Goal: Task Accomplishment & Management: Manage account settings

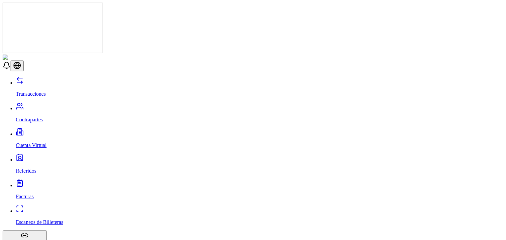
drag, startPoint x: 40, startPoint y: 64, endPoint x: 40, endPoint y: 61, distance: 3.3
click at [40, 77] on div "Transacciones Contrapartes Cuenta Virtual Referidos Facturas Escaneos de Billet…" at bounding box center [253, 201] width 500 height 249
click at [40, 131] on link "Cuenta Virtual" at bounding box center [259, 139] width 487 height 17
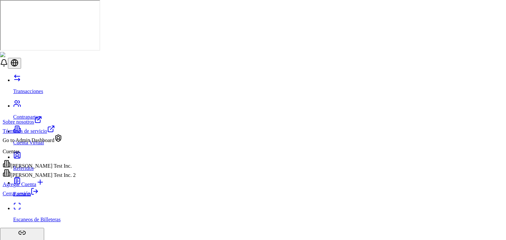
click at [40, 178] on div "[PERSON_NAME] Test Inc. 2" at bounding box center [39, 173] width 73 height 9
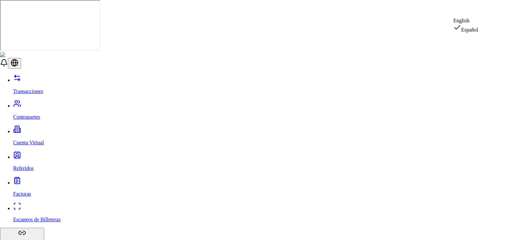
click at [473, 24] on div "English" at bounding box center [465, 21] width 25 height 6
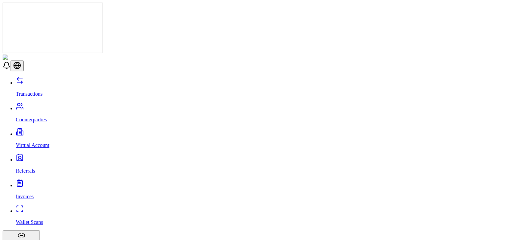
click at [51, 80] on link "Transactions" at bounding box center [259, 88] width 487 height 17
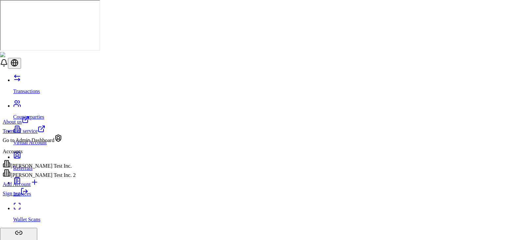
click at [28, 197] on link "Sign out" at bounding box center [16, 194] width 26 height 6
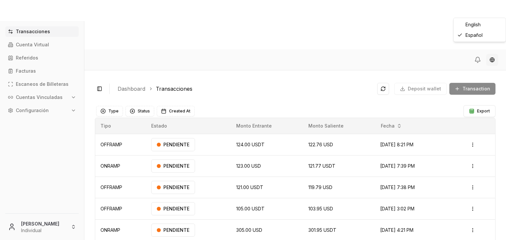
click at [494, 12] on html "Transacciones Cuenta Virtual Referidos Facturas Escaneos de Billeteras Cuentas …" at bounding box center [253, 145] width 506 height 290
click at [474, 28] on div "English" at bounding box center [479, 24] width 49 height 11
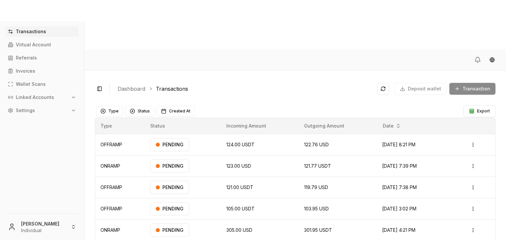
click at [208, 85] on ol "Dashboard Transactions" at bounding box center [245, 89] width 254 height 8
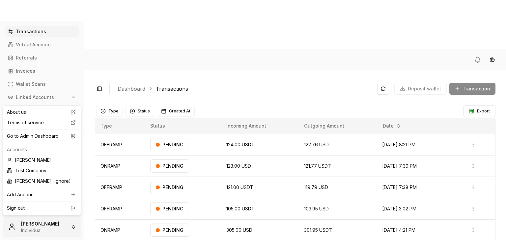
click at [51, 231] on html "Transactions Virtual Account Referrals Invoices Wallet Scans Linked Accounts Se…" at bounding box center [253, 145] width 506 height 290
click at [50, 136] on div "Go to Admin Dashboard" at bounding box center [41, 136] width 75 height 11
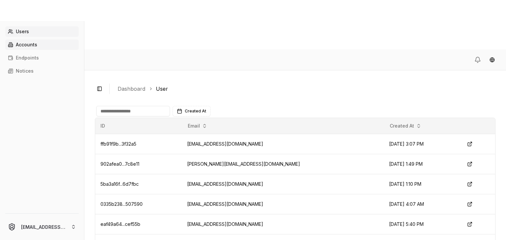
click at [32, 42] on p "Accounts" at bounding box center [26, 44] width 21 height 5
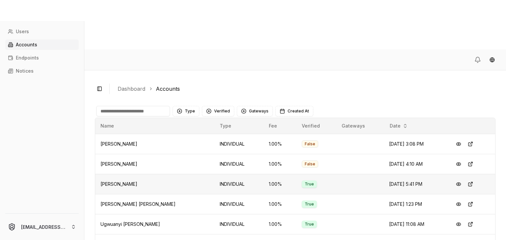
click at [389, 181] on span "Sep 26, 2025, 5:41 PM" at bounding box center [405, 184] width 33 height 6
click at [454, 178] on button at bounding box center [458, 184] width 12 height 12
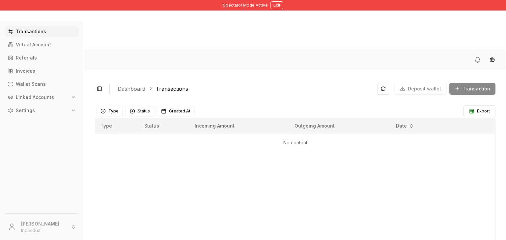
click at [44, 100] on button "Linked Accounts" at bounding box center [41, 97] width 73 height 11
click at [42, 109] on link "Wallets" at bounding box center [42, 108] width 57 height 11
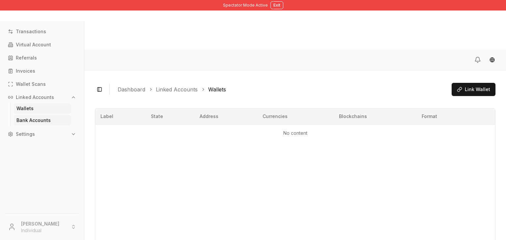
click at [41, 118] on p "Bank Accounts" at bounding box center [33, 120] width 34 height 5
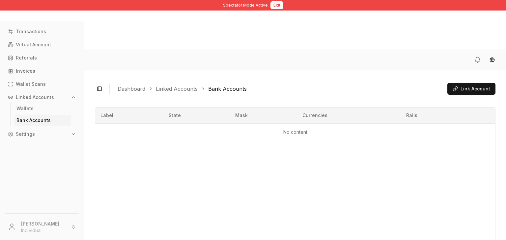
click at [275, 7] on button "Exit" at bounding box center [276, 5] width 13 height 8
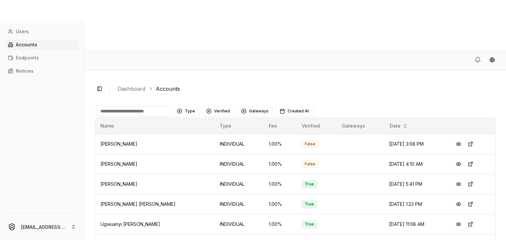
click at [128, 106] on input at bounding box center [133, 111] width 74 height 11
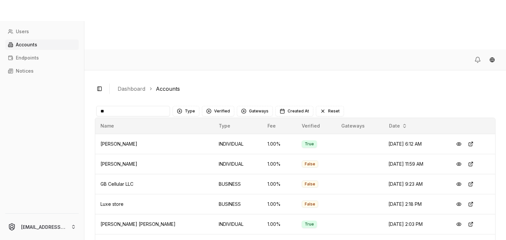
type input "*"
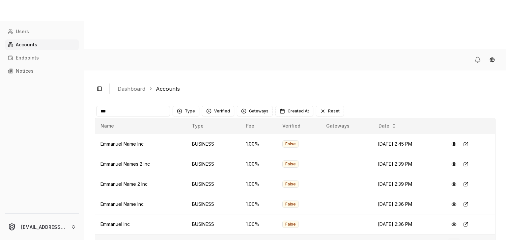
type input "***"
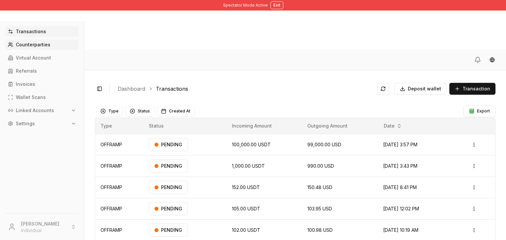
click at [51, 47] on link "Counterparties" at bounding box center [41, 45] width 73 height 11
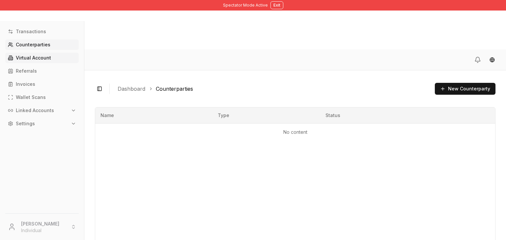
click at [43, 58] on p "Virtual Account" at bounding box center [33, 58] width 35 height 5
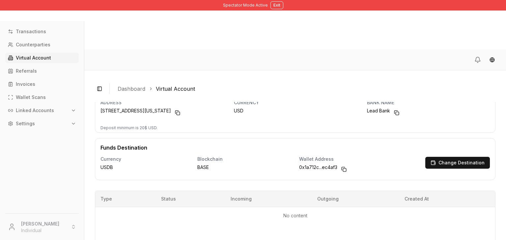
scroll to position [47, 0]
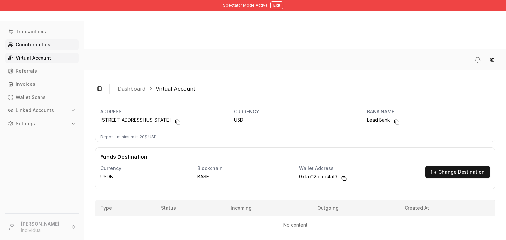
click at [45, 42] on p "Counterparties" at bounding box center [33, 44] width 35 height 5
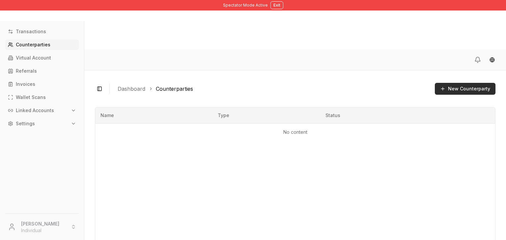
click at [464, 83] on button "New Counterparty" at bounding box center [465, 89] width 61 height 12
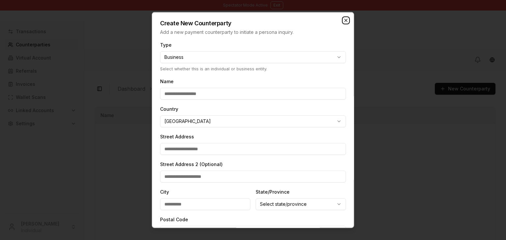
click at [343, 19] on icon "button" at bounding box center [345, 20] width 5 height 5
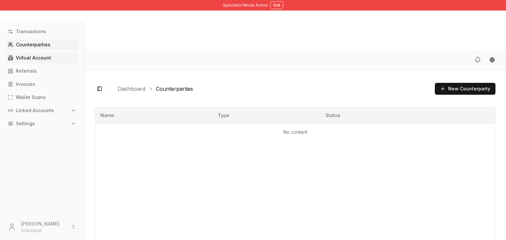
click at [47, 58] on p "Virtual Account" at bounding box center [33, 58] width 35 height 5
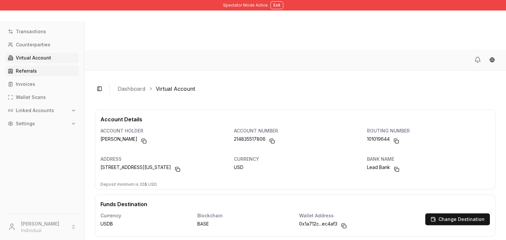
click at [33, 76] on link "Referrals" at bounding box center [41, 71] width 73 height 11
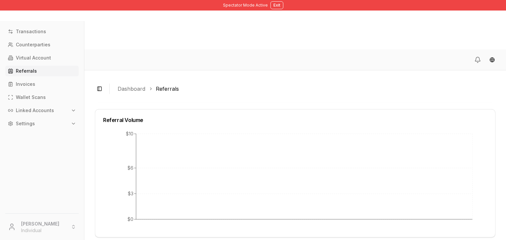
scroll to position [199, 0]
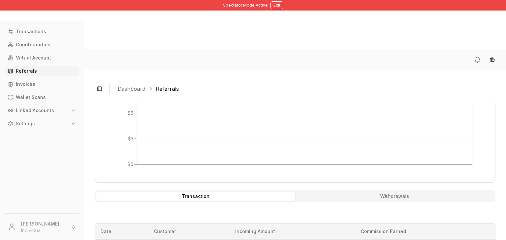
click at [314, 192] on button "Withdrawals" at bounding box center [394, 196] width 199 height 9
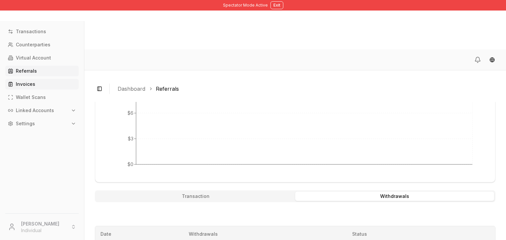
click at [32, 85] on p "Invoices" at bounding box center [25, 84] width 19 height 5
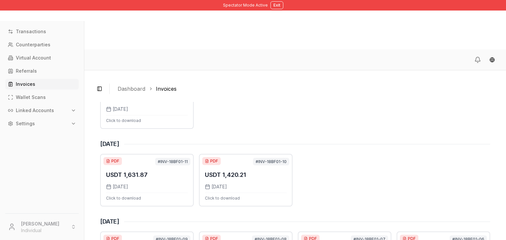
scroll to position [247, 0]
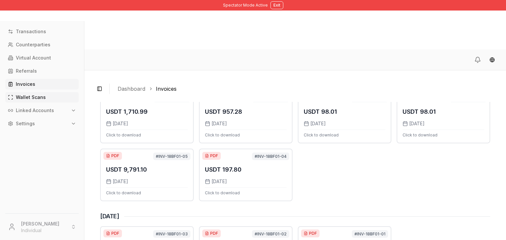
click at [52, 95] on link "Wallet Scans" at bounding box center [41, 97] width 73 height 11
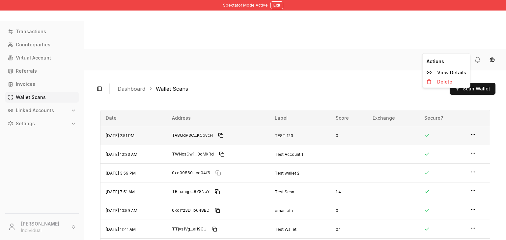
click at [474, 132] on icon "button" at bounding box center [472, 134] width 5 height 5
click at [452, 74] on p "View Details" at bounding box center [451, 72] width 29 height 5
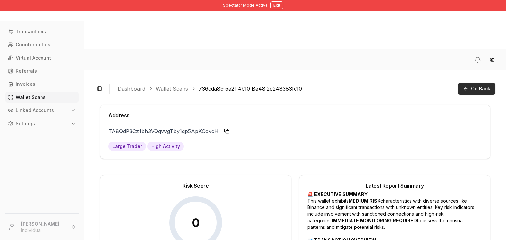
click at [475, 83] on button "Go Back" at bounding box center [477, 89] width 38 height 12
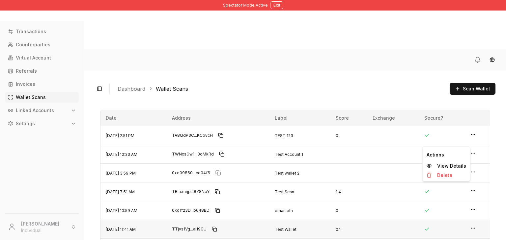
click at [474, 226] on icon "button" at bounding box center [472, 228] width 5 height 5
click at [66, 111] on button "Linked Accounts" at bounding box center [41, 110] width 73 height 11
click at [58, 124] on link "Wallets" at bounding box center [42, 122] width 57 height 11
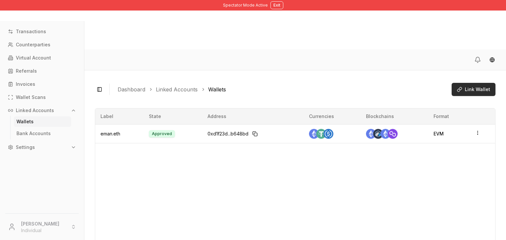
click at [492, 83] on button "Link Wallet" at bounding box center [473, 89] width 44 height 13
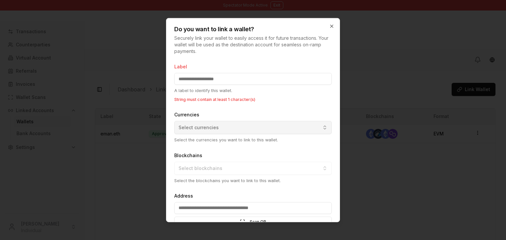
click at [268, 112] on div "Currencies Select currencies Select the currencies you want to link to this wal…" at bounding box center [252, 127] width 157 height 33
click at [259, 123] on button "Select currencies" at bounding box center [252, 127] width 157 height 13
click at [334, 24] on body "Spectator Mode Active Exit Transactions Counterparties Virtual Account Referral…" at bounding box center [253, 145] width 506 height 290
click at [333, 24] on icon "button" at bounding box center [331, 26] width 5 height 5
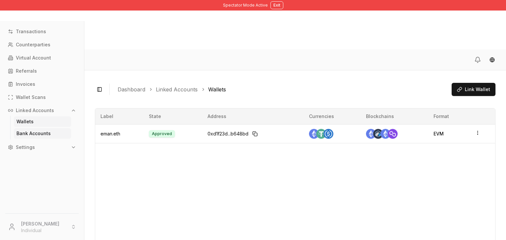
click at [52, 132] on link "Bank Accounts" at bounding box center [42, 133] width 57 height 11
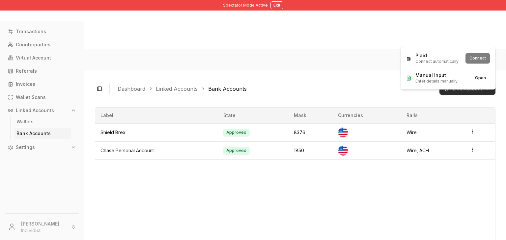
click at [486, 40] on html "Spectator Mode Active Exit Transactions Counterparties Virtual Account Referral…" at bounding box center [253, 145] width 506 height 290
click at [437, 64] on span "Connect automatically" at bounding box center [436, 61] width 43 height 5
click at [477, 60] on button "Connect" at bounding box center [477, 58] width 24 height 11
click at [489, 41] on html "Spectator Mode Active Exit Transactions Counterparties Virtual Account Referral…" at bounding box center [253, 145] width 506 height 290
click at [475, 57] on button "Connect" at bounding box center [477, 58] width 24 height 11
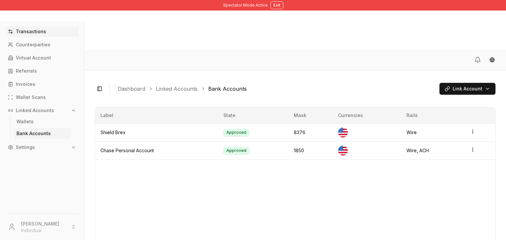
click at [41, 32] on p "Transactions" at bounding box center [31, 31] width 30 height 5
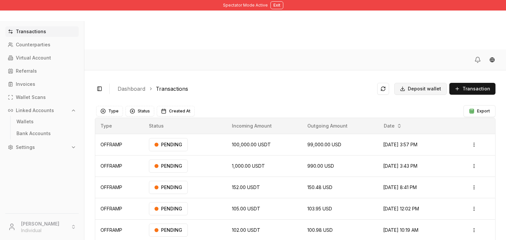
click at [426, 86] on span "Deposit wallet" at bounding box center [424, 89] width 33 height 7
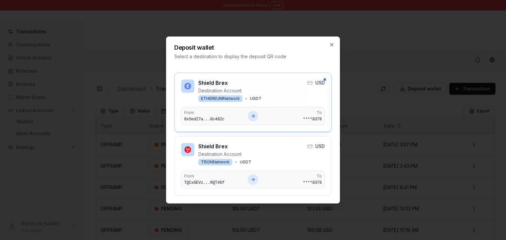
click at [291, 110] on div "To **** 8376" at bounding box center [292, 116] width 58 height 12
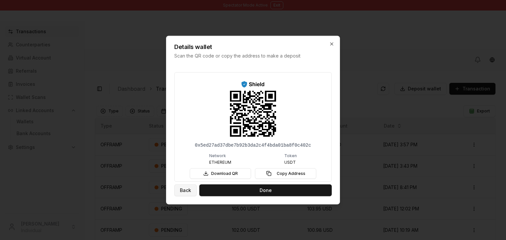
click at [189, 189] on button "Back" at bounding box center [185, 190] width 22 height 12
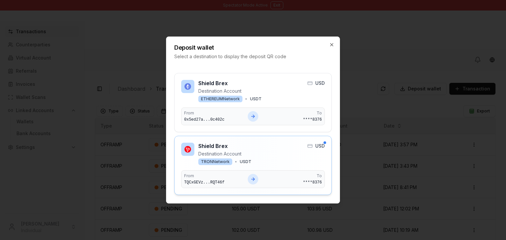
click at [220, 169] on div "Shield Brex Destination Account TRON Network • USDT USD From TQCxGEVz...RQT46f …" at bounding box center [253, 165] width 144 height 45
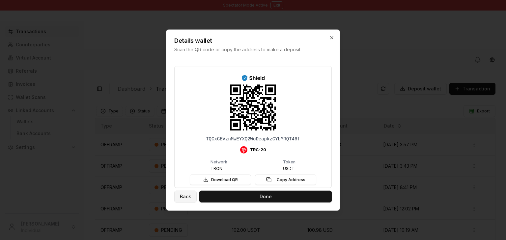
click at [178, 194] on button "Back" at bounding box center [185, 197] width 22 height 12
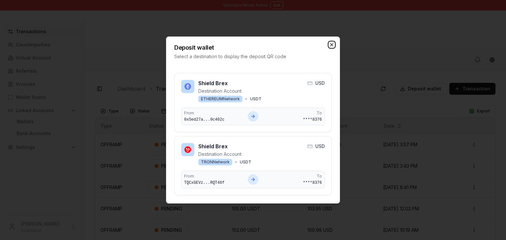
click at [330, 44] on icon "button" at bounding box center [331, 44] width 5 height 5
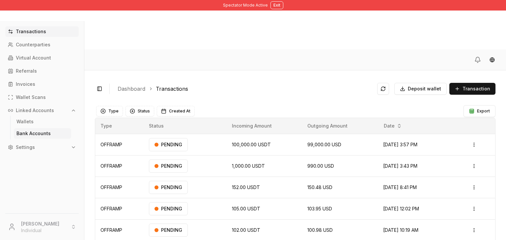
click at [45, 138] on link "Bank Accounts" at bounding box center [42, 133] width 57 height 11
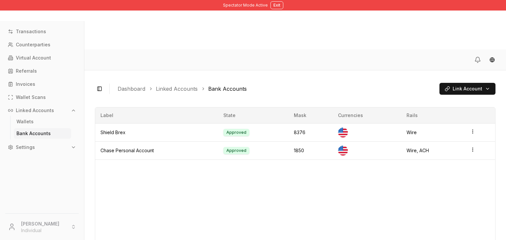
click at [51, 149] on button "Settings" at bounding box center [41, 147] width 73 height 11
click at [43, 182] on link "Team" at bounding box center [42, 182] width 57 height 11
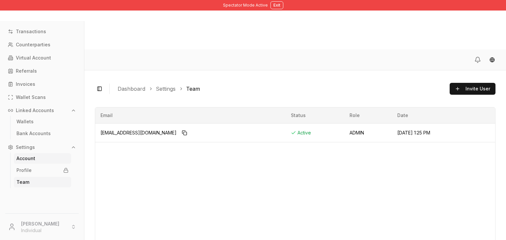
click at [47, 159] on link "Account" at bounding box center [42, 158] width 57 height 11
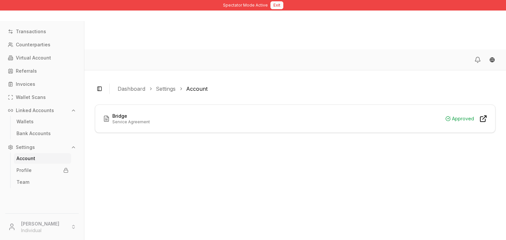
click at [270, 8] on button "Exit" at bounding box center [276, 5] width 13 height 8
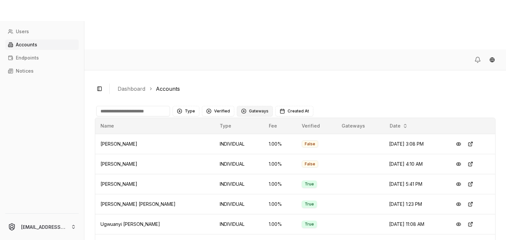
click at [248, 106] on button "Gateways" at bounding box center [255, 111] width 36 height 11
click at [240, 99] on div "Suggestions" at bounding box center [241, 99] width 5 height 5
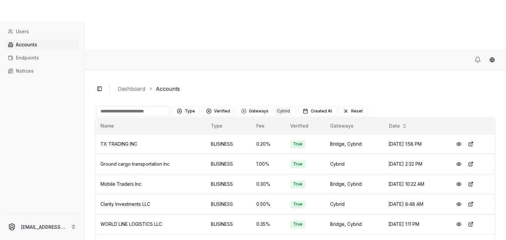
click at [256, 85] on ol "Dashboard Accounts" at bounding box center [304, 89] width 372 height 8
click at [455, 158] on button at bounding box center [459, 164] width 12 height 12
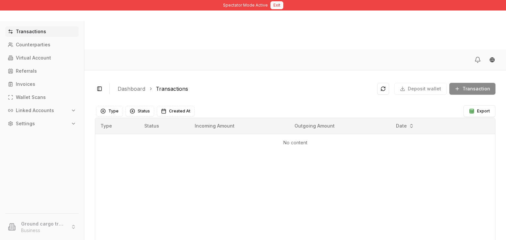
click at [278, 8] on button "Exit" at bounding box center [276, 5] width 13 height 8
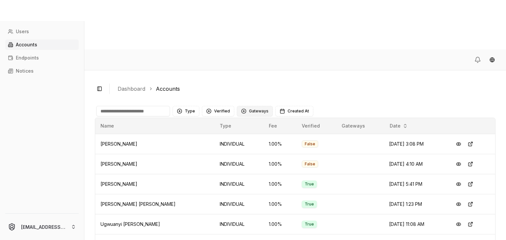
click at [250, 106] on button "Gateways" at bounding box center [255, 111] width 36 height 11
click at [253, 97] on span "Cybrid" at bounding box center [254, 99] width 14 height 7
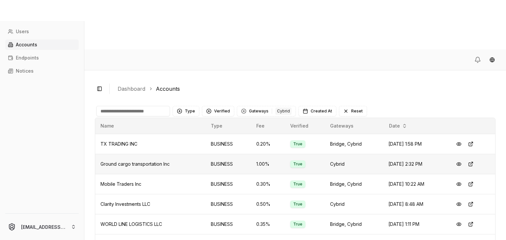
scroll to position [35, 0]
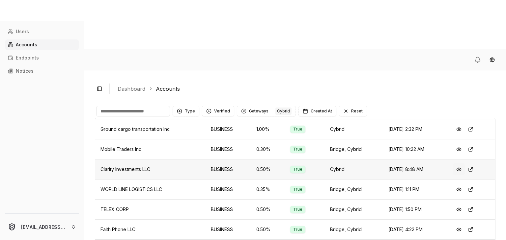
click at [456, 164] on button at bounding box center [459, 170] width 12 height 12
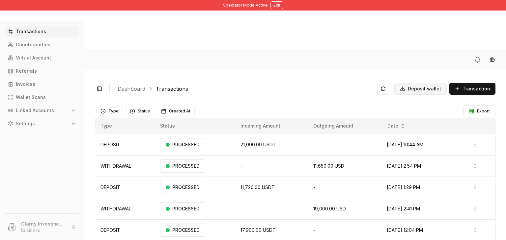
click at [414, 86] on span "Deposit wallet" at bounding box center [424, 89] width 33 height 7
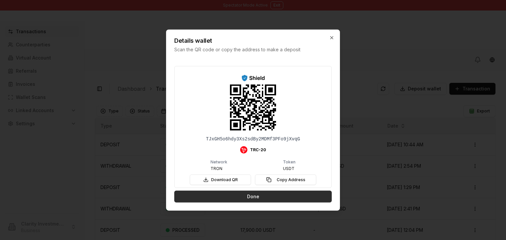
click at [201, 195] on button "Done" at bounding box center [252, 197] width 157 height 12
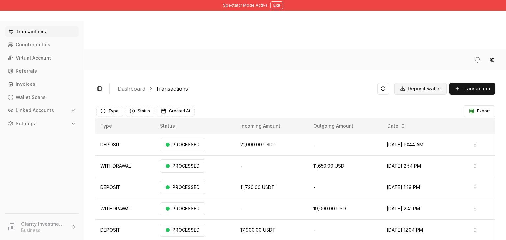
click at [412, 86] on span "Deposit wallet" at bounding box center [424, 89] width 33 height 7
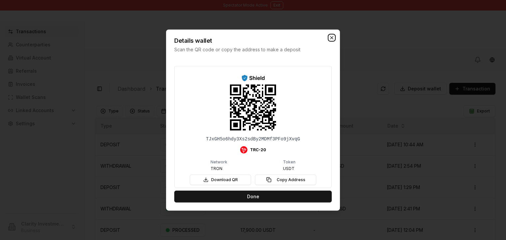
click at [332, 39] on icon "button" at bounding box center [331, 38] width 3 height 3
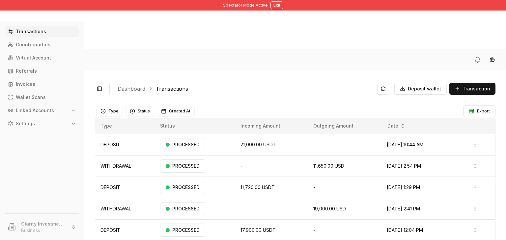
click at [41, 109] on p "Linked Accounts" at bounding box center [35, 110] width 38 height 5
click at [40, 133] on p "Bank Accounts" at bounding box center [33, 133] width 34 height 5
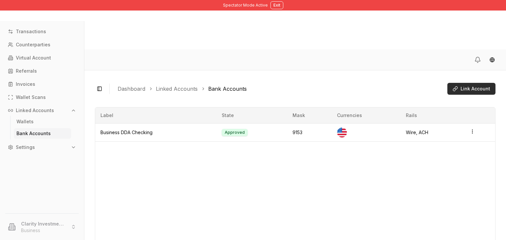
click at [464, 86] on span "Link Account" at bounding box center [475, 89] width 30 height 7
click at [30, 35] on link "Transactions" at bounding box center [41, 31] width 73 height 11
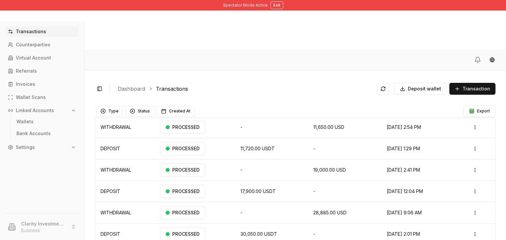
scroll to position [40, 0]
click at [50, 43] on link "Counterparties" at bounding box center [41, 45] width 73 height 11
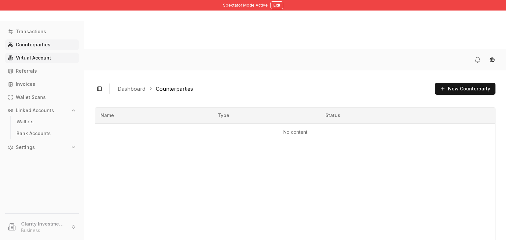
click at [42, 58] on p "Virtual Account" at bounding box center [33, 58] width 35 height 5
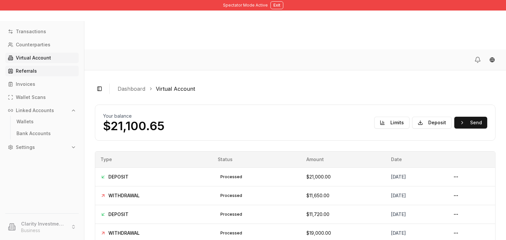
click at [31, 74] on link "Referrals" at bounding box center [41, 71] width 73 height 11
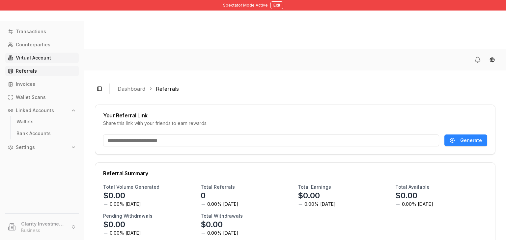
click at [34, 61] on link "Virtual Account" at bounding box center [41, 58] width 73 height 11
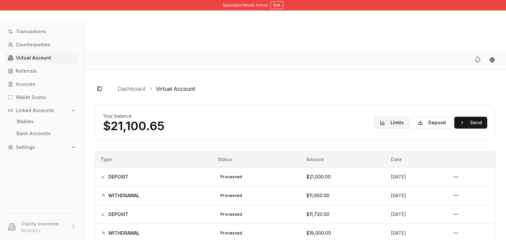
click at [382, 117] on button "Limits" at bounding box center [391, 123] width 35 height 12
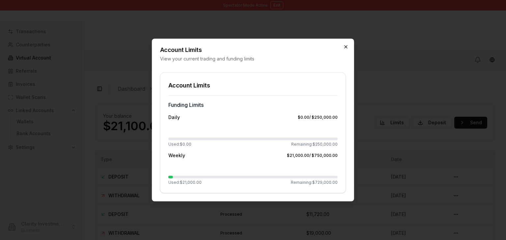
click at [348, 47] on icon "button" at bounding box center [345, 46] width 5 height 5
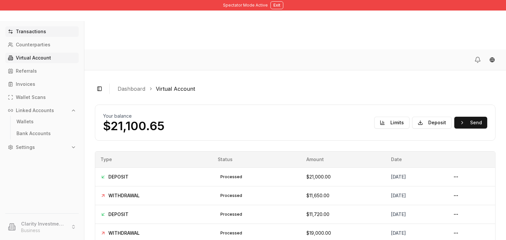
click at [55, 34] on link "Transactions" at bounding box center [41, 31] width 73 height 11
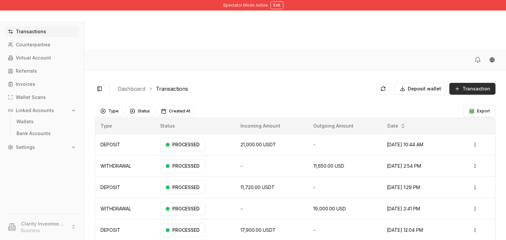
click at [466, 86] on span "Transaction" at bounding box center [476, 89] width 28 height 7
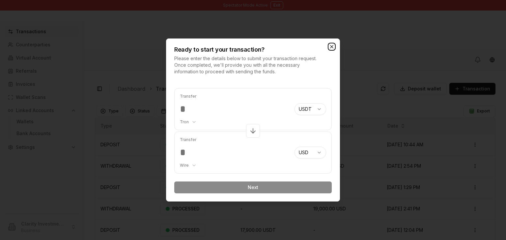
click at [330, 46] on icon "button" at bounding box center [331, 46] width 5 height 5
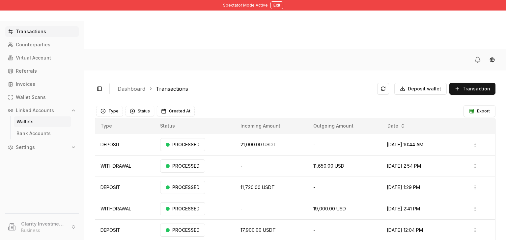
click at [36, 121] on link "Wallets" at bounding box center [42, 122] width 57 height 11
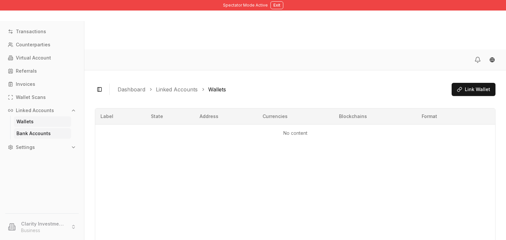
click at [28, 133] on p "Bank Accounts" at bounding box center [33, 133] width 34 height 5
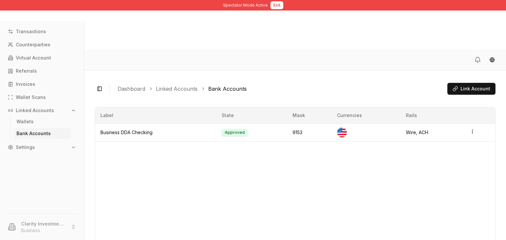
click at [275, 4] on button "Exit" at bounding box center [276, 5] width 13 height 8
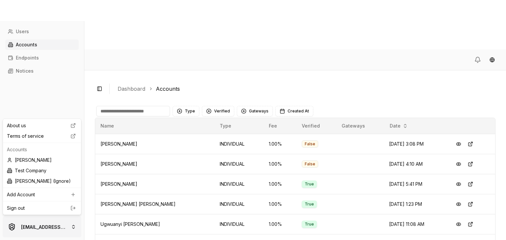
click at [52, 224] on html "Users Accounts Endpoints Notices brandonalcocertest@gmail.com Toggle Sidebar Da…" at bounding box center [253, 145] width 506 height 290
click at [46, 162] on div "Brandon Alcocer" at bounding box center [41, 160] width 75 height 11
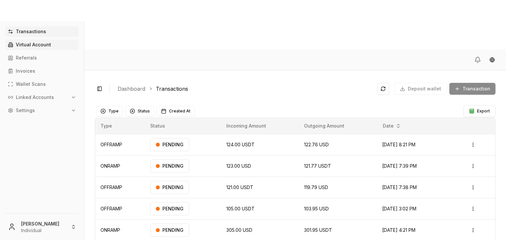
click at [43, 45] on p "Virtual Account" at bounding box center [33, 44] width 35 height 5
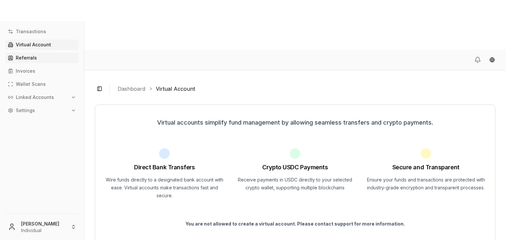
click at [46, 58] on link "Referrals" at bounding box center [41, 58] width 73 height 11
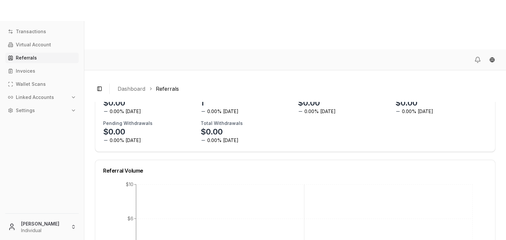
scroll to position [86, 0]
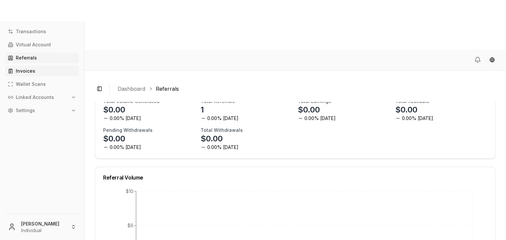
click at [50, 71] on link "Invoices" at bounding box center [41, 71] width 73 height 11
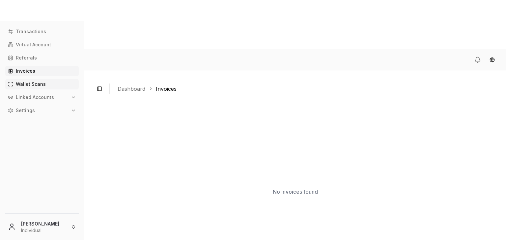
click at [45, 84] on link "Wallet Scans" at bounding box center [41, 84] width 73 height 11
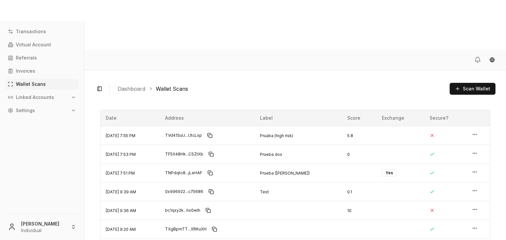
click at [48, 98] on p "Linked Accounts" at bounding box center [35, 97] width 38 height 5
click at [49, 109] on link "Wallets" at bounding box center [42, 108] width 57 height 11
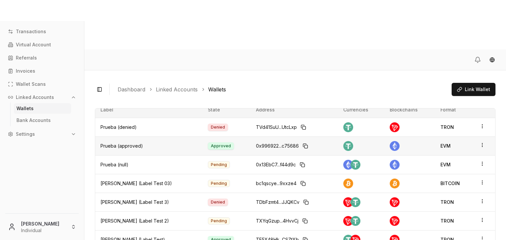
scroll to position [15, 0]
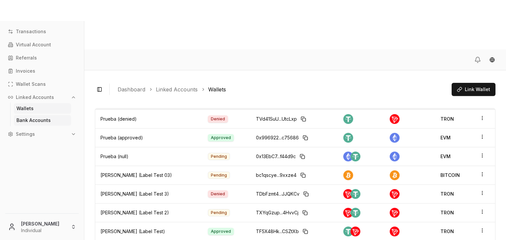
click at [33, 115] on link "Bank Accounts" at bounding box center [42, 120] width 57 height 11
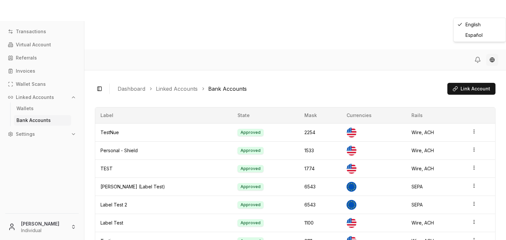
click at [492, 11] on html "Transactions Virtual Account Referrals Invoices Wallet Scans Linked Accounts Wa…" at bounding box center [253, 145] width 506 height 290
click at [72, 201] on html "Transactions Virtual Account Referrals Invoices Wallet Scans Linked Accounts Wa…" at bounding box center [253, 145] width 506 height 290
drag, startPoint x: 65, startPoint y: 132, endPoint x: 46, endPoint y: 137, distance: 20.2
click at [46, 137] on button "Settings" at bounding box center [41, 134] width 73 height 11
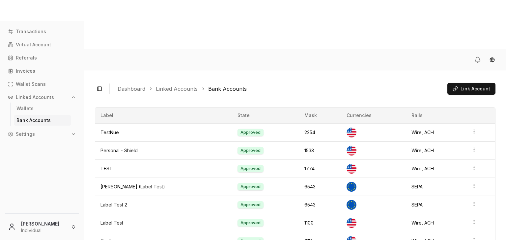
click at [46, 137] on button "Settings" at bounding box center [41, 134] width 73 height 11
click at [35, 167] on link "Team" at bounding box center [42, 169] width 57 height 11
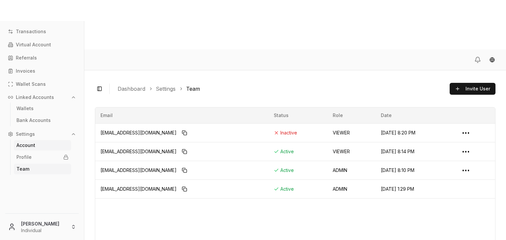
click at [35, 143] on link "Account" at bounding box center [42, 145] width 57 height 11
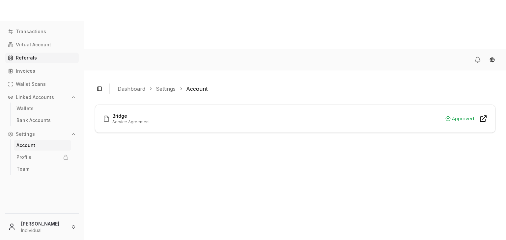
click at [40, 62] on link "Referrals" at bounding box center [41, 58] width 73 height 11
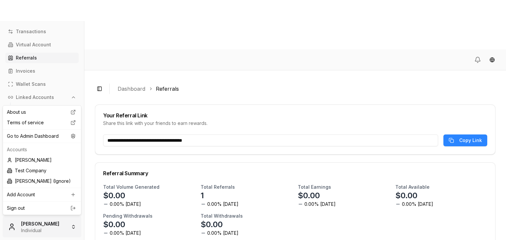
click at [49, 232] on html "**********" at bounding box center [253, 145] width 506 height 290
click at [48, 210] on link "Sign out" at bounding box center [42, 208] width 70 height 7
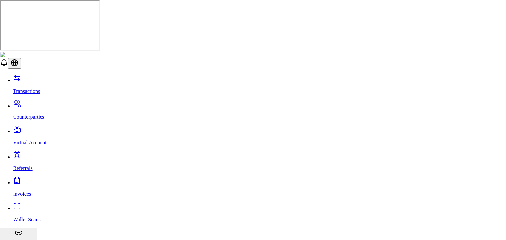
scroll to position [25, 0]
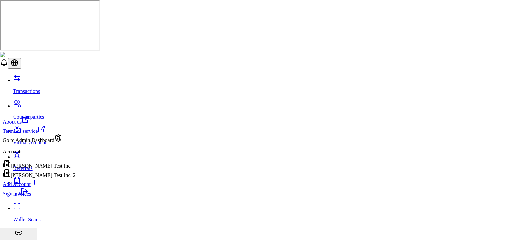
click at [48, 178] on div "[PERSON_NAME] Test Inc. 2" at bounding box center [39, 173] width 73 height 9
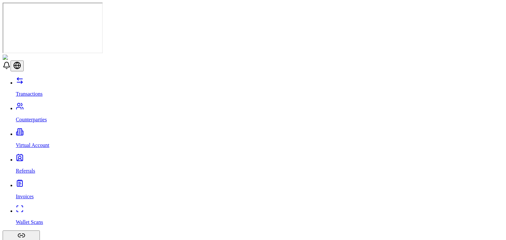
click at [36, 143] on p "Virtual Account" at bounding box center [259, 146] width 487 height 6
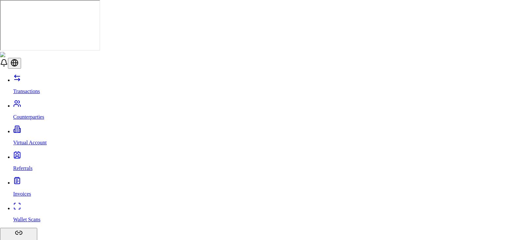
type input "**"
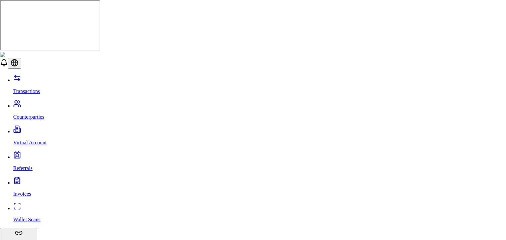
type input "*"
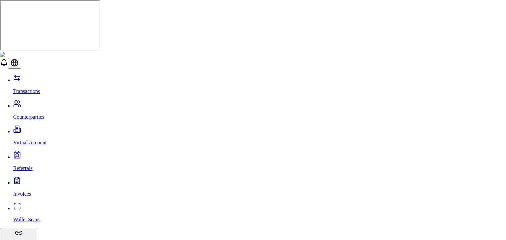
type input "***"
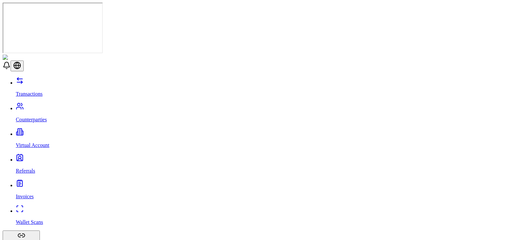
click at [56, 106] on link "Counterparties" at bounding box center [259, 114] width 487 height 17
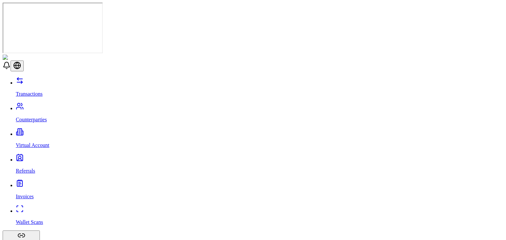
scroll to position [14, 0]
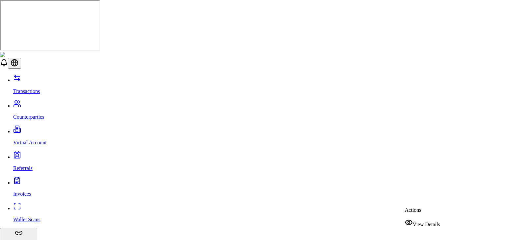
click at [417, 222] on div "View Details" at bounding box center [422, 223] width 35 height 9
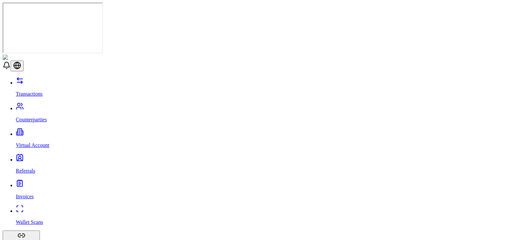
scroll to position [21, 0]
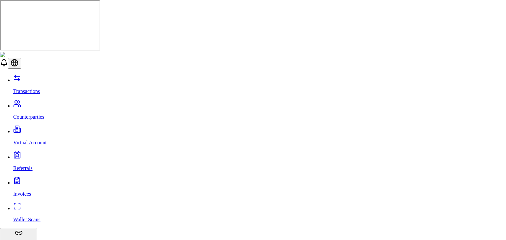
scroll to position [10, 0]
paste input "*********"
type input "*********"
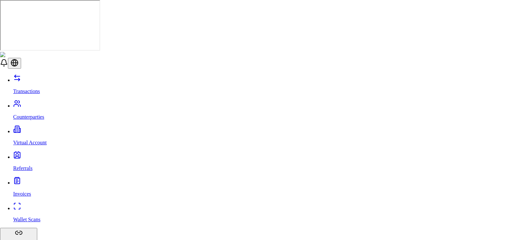
paste input "*********"
type input "*********"
drag, startPoint x: 205, startPoint y: 58, endPoint x: 204, endPoint y: 62, distance: 4.2
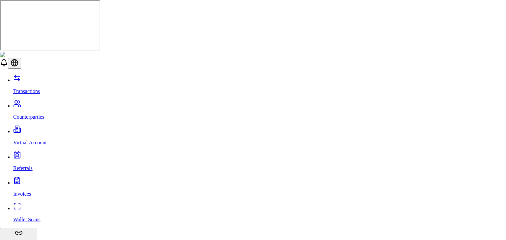
type input "********"
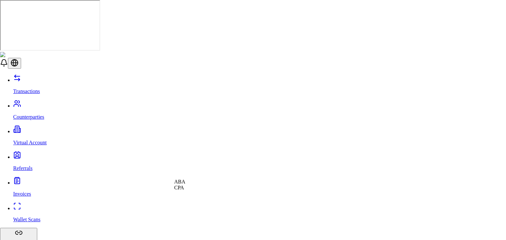
select select "***"
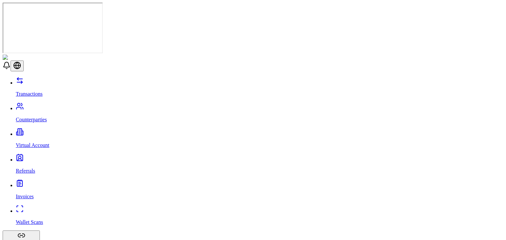
scroll to position [33, 0]
click at [29, 131] on link "Virtual Account" at bounding box center [259, 139] width 487 height 17
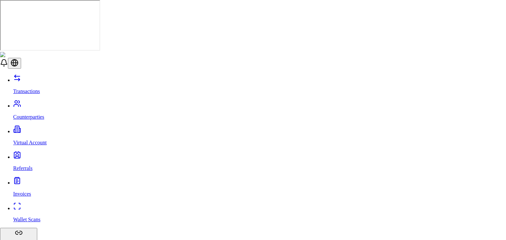
type input "*"
type input "**"
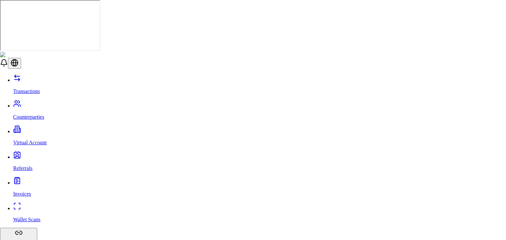
drag, startPoint x: 330, startPoint y: 31, endPoint x: 330, endPoint y: 36, distance: 4.6
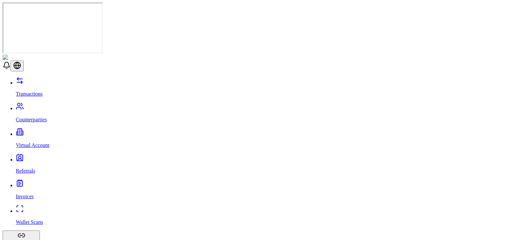
click at [32, 117] on p "Counterparties" at bounding box center [259, 120] width 487 height 6
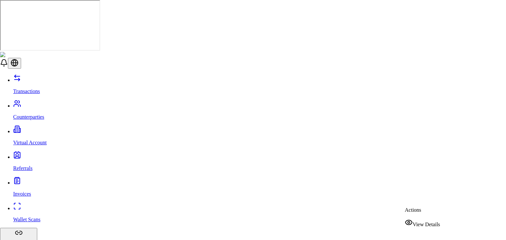
click at [421, 219] on div "View Details" at bounding box center [422, 223] width 35 height 9
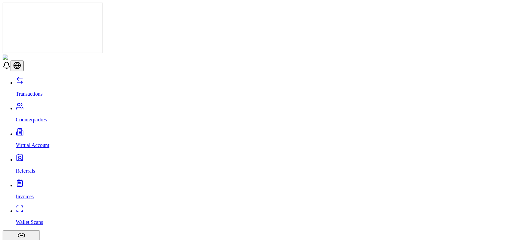
scroll to position [33, 0]
click at [62, 131] on link "Virtual Account" at bounding box center [259, 139] width 487 height 17
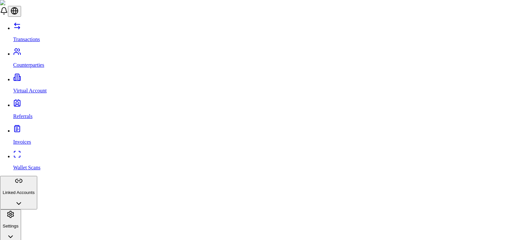
type input "*"
type input "**"
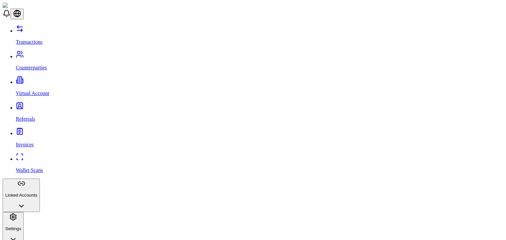
click at [56, 54] on link "Counterparties" at bounding box center [259, 62] width 487 height 17
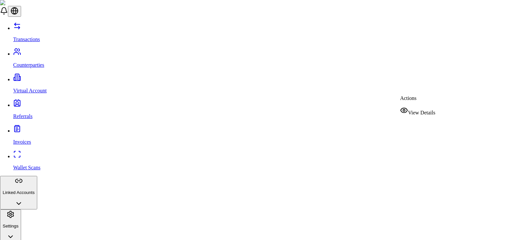
click at [423, 110] on span "View Details" at bounding box center [421, 113] width 27 height 6
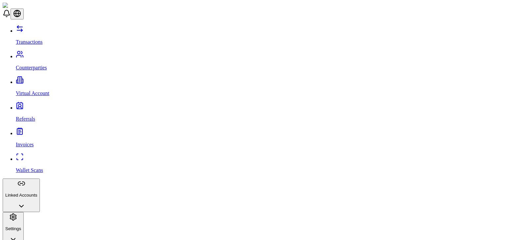
scroll to position [66, 0]
click at [49, 79] on link "Virtual Account" at bounding box center [259, 87] width 487 height 17
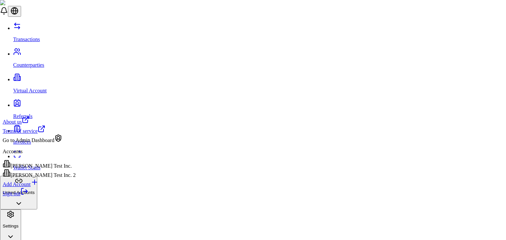
click at [45, 169] on div "[PERSON_NAME] Test Inc." at bounding box center [39, 164] width 73 height 9
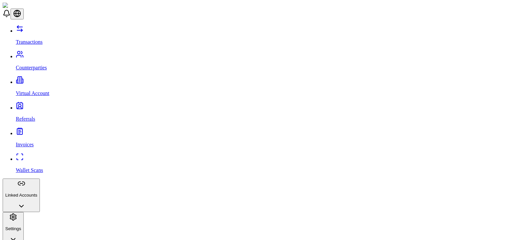
click at [34, 91] on p "Virtual Account" at bounding box center [259, 94] width 487 height 6
click at [44, 105] on link "Referrals" at bounding box center [259, 113] width 487 height 17
click at [43, 54] on link "Counterparties" at bounding box center [259, 62] width 487 height 17
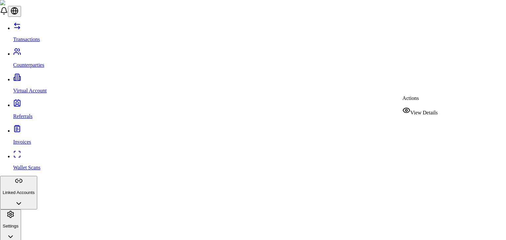
click at [414, 110] on div "View Details" at bounding box center [419, 111] width 35 height 9
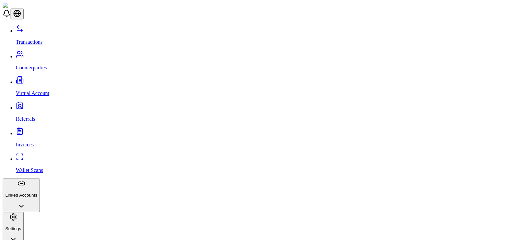
scroll to position [125, 0]
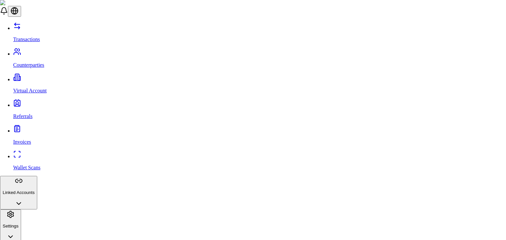
paste input "*********"
type input "*********"
paste input "*********"
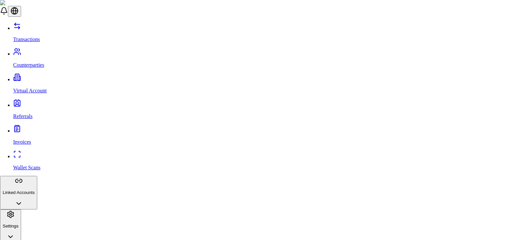
type input "*********"
paste input "*********"
type input "*********"
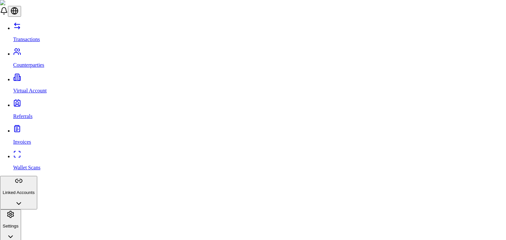
scroll to position [10, 0]
type input "**********"
select select "***"
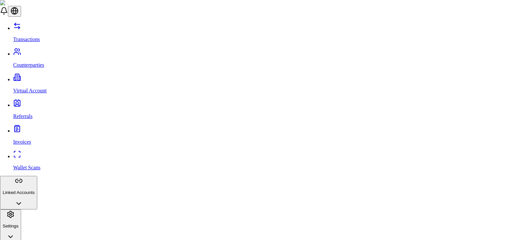
scroll to position [39, 0]
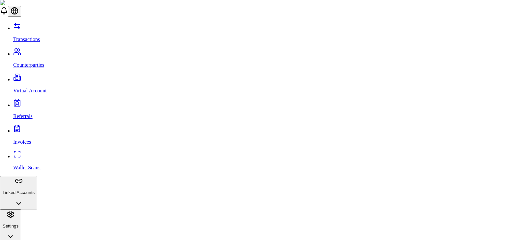
scroll to position [39, 0]
type input "**********"
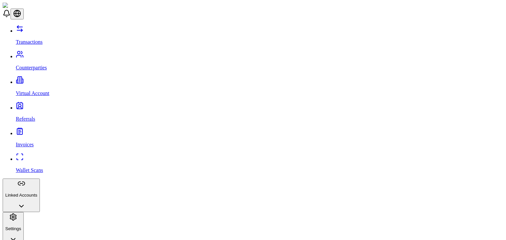
scroll to position [149, 0]
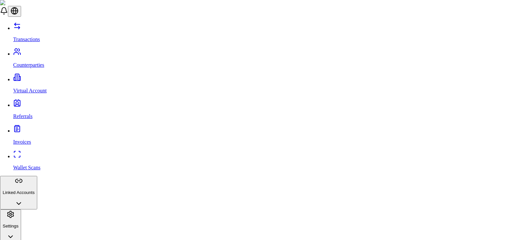
paste input "********"
type input "********"
paste input "*********"
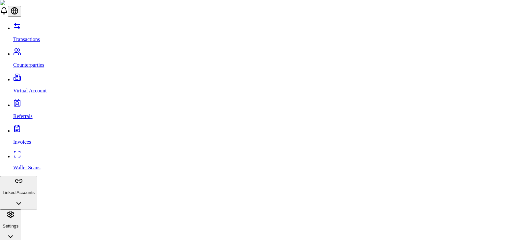
type input "*********"
type input "**********"
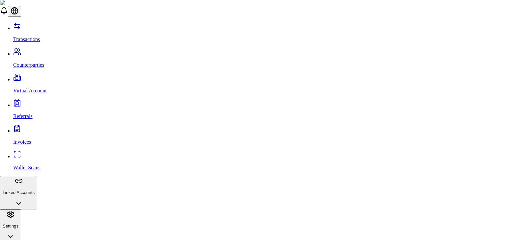
select select "***"
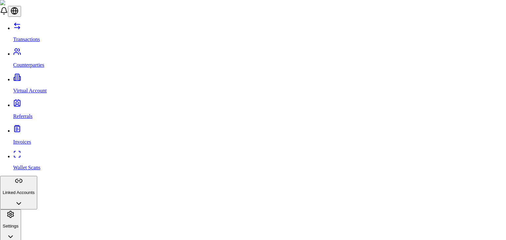
scroll to position [0, 0]
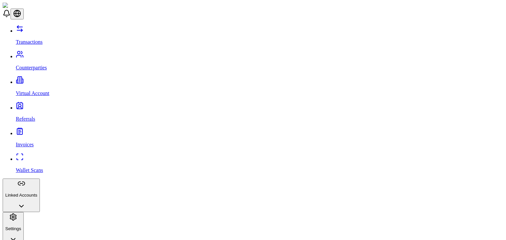
scroll to position [103, 0]
click at [43, 39] on p "Transactions" at bounding box center [259, 42] width 487 height 6
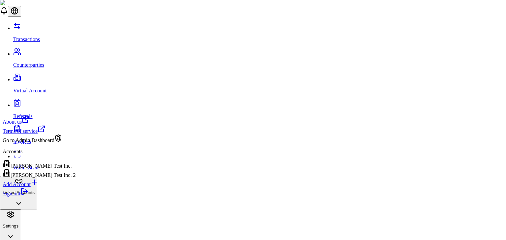
click at [52, 178] on div "[PERSON_NAME] Test Inc. 2" at bounding box center [39, 173] width 73 height 9
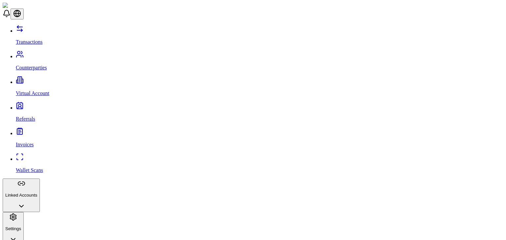
click at [34, 65] on p "Counterparties" at bounding box center [259, 68] width 487 height 6
click at [40, 179] on button "Linked Accounts" at bounding box center [21, 196] width 37 height 34
click at [47, 229] on p "Bank Accounts" at bounding box center [259, 232] width 487 height 6
click at [45, 91] on p "Virtual Account" at bounding box center [259, 94] width 487 height 6
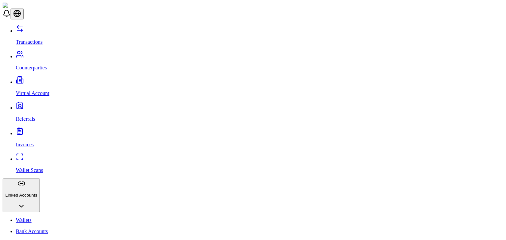
click at [51, 79] on link "Virtual Account" at bounding box center [259, 87] width 487 height 17
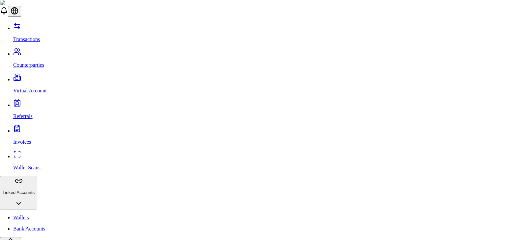
type input "***"
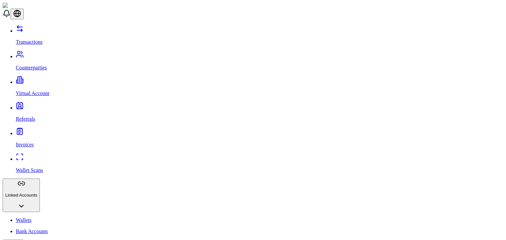
click at [36, 54] on link "Counterparties" at bounding box center [259, 62] width 487 height 17
click at [46, 29] on link "Transactions" at bounding box center [259, 36] width 487 height 17
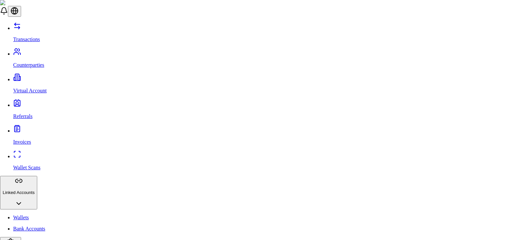
type input "**"
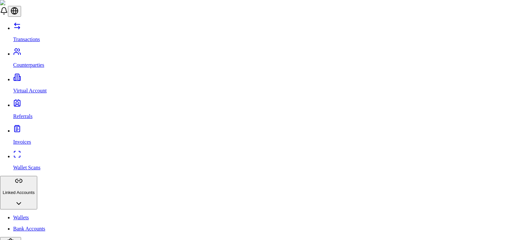
scroll to position [82, 0]
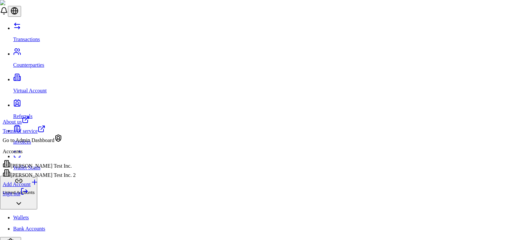
click at [51, 169] on div "Brandon Test Inc." at bounding box center [39, 164] width 73 height 9
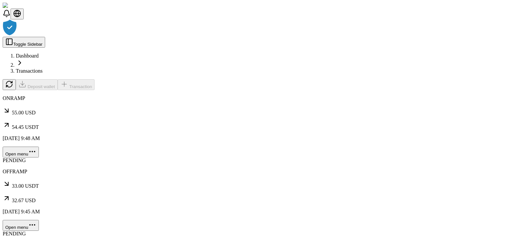
click at [181, 37] on div at bounding box center [253, 27] width 500 height 17
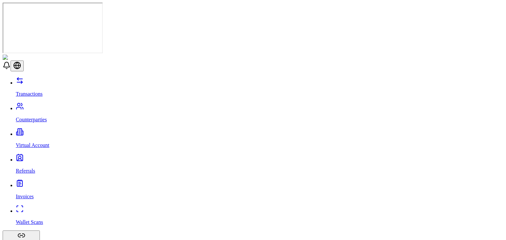
click at [16, 107] on icon at bounding box center [18, 108] width 5 height 2
